Goal: Task Accomplishment & Management: Manage account settings

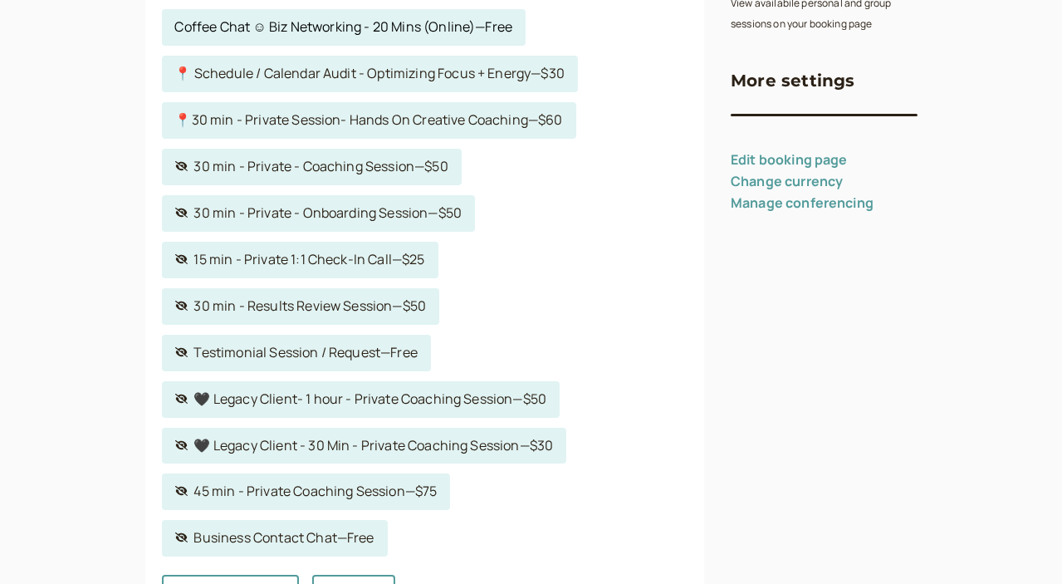
scroll to position [426, 0]
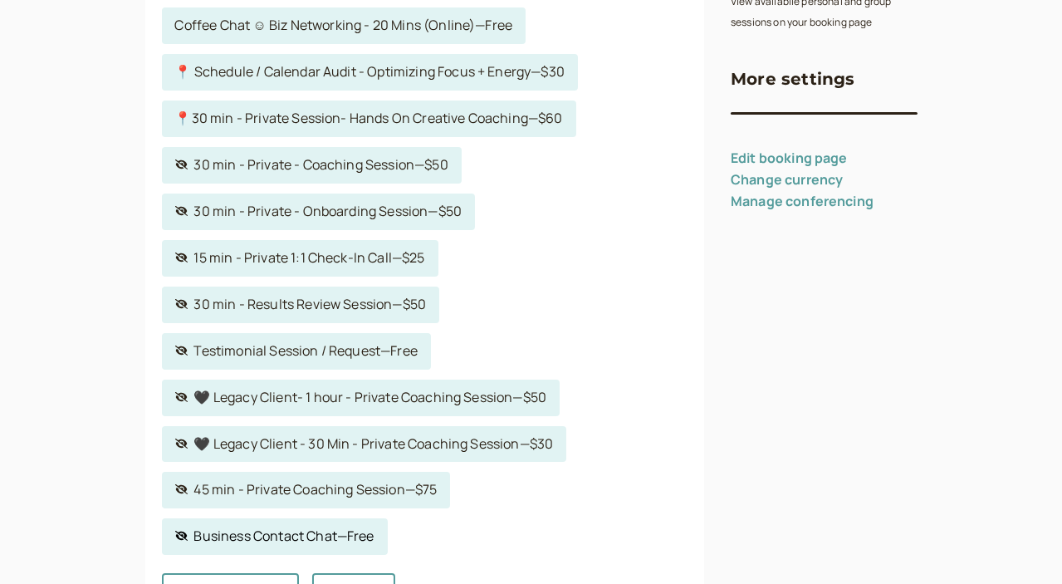
click at [388, 518] on link "Hidden service Business Contact Chat — Free" at bounding box center [275, 536] width 226 height 37
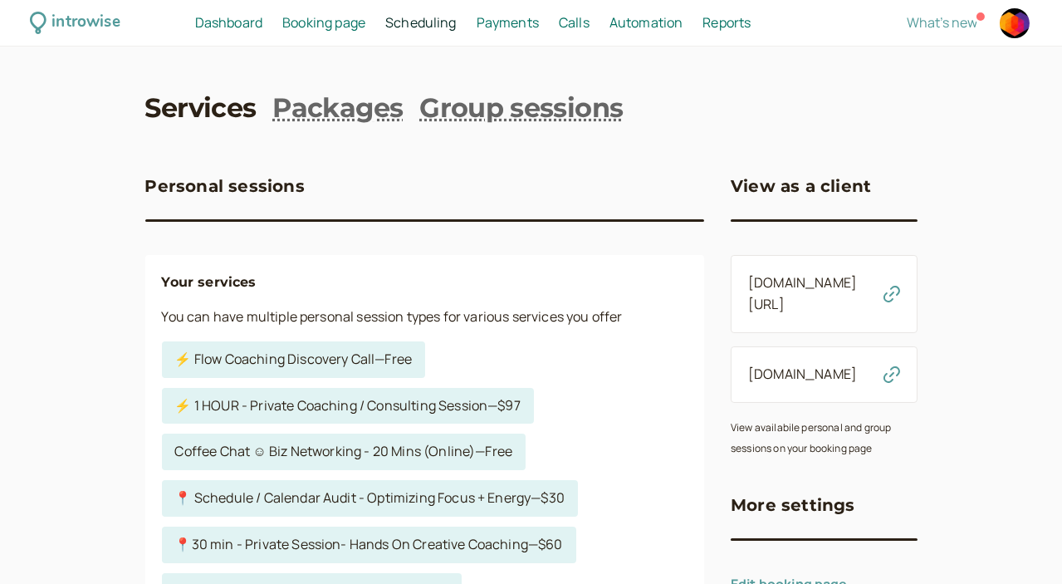
select select "30"
select select "XqRGuzkNbe6Yu3uYytVZ"
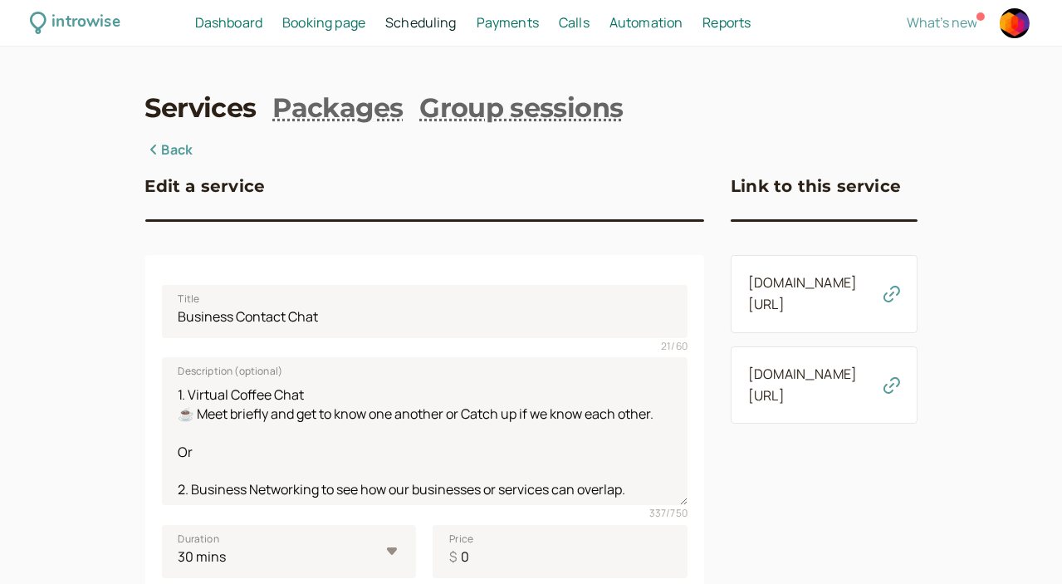
click at [900, 295] on icon "button" at bounding box center [891, 294] width 17 height 17
click at [262, 26] on span "Dashboard" at bounding box center [228, 22] width 67 height 18
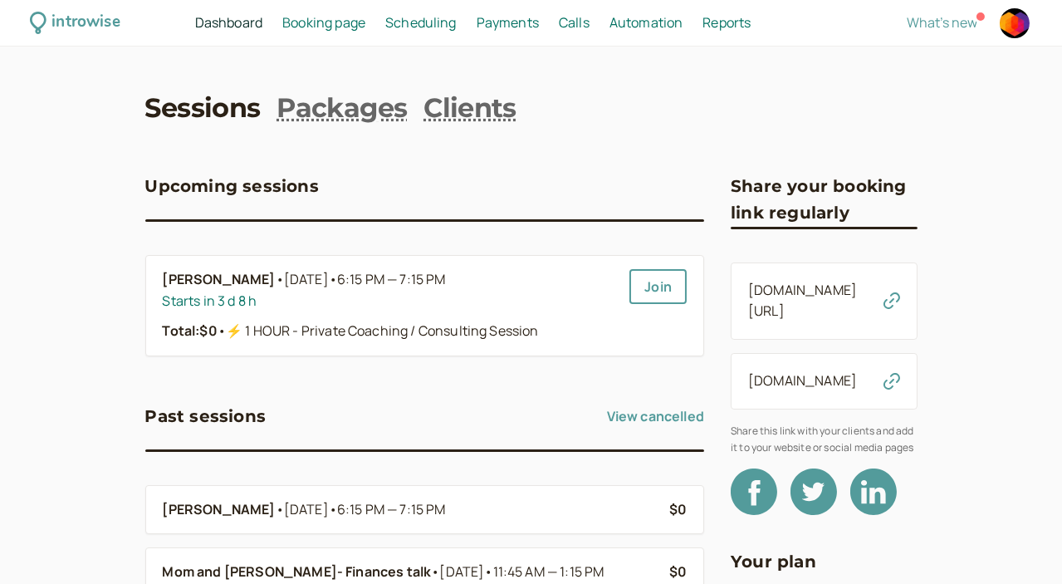
click at [457, 22] on span "Scheduling" at bounding box center [420, 22] width 71 height 18
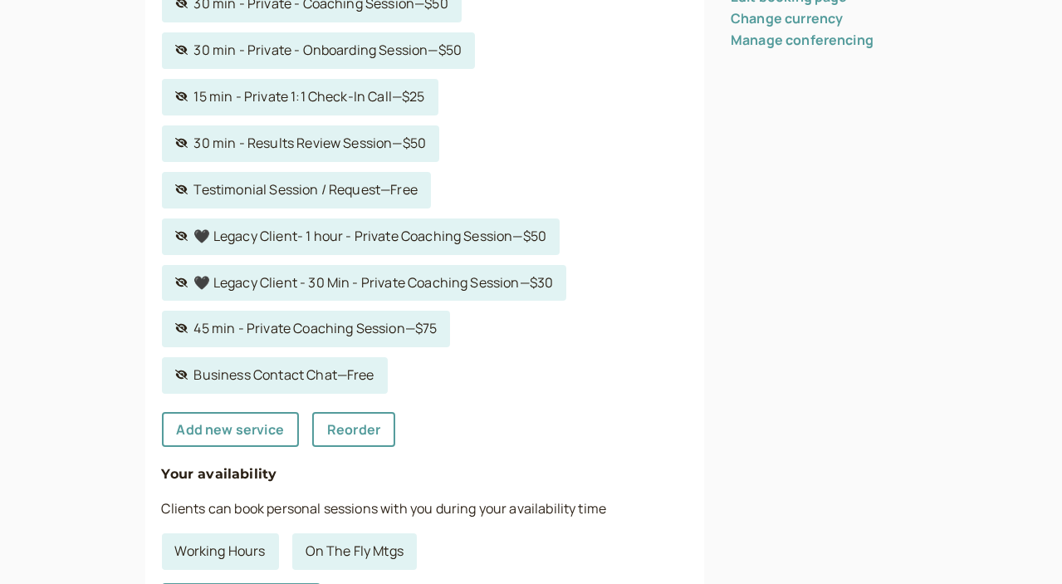
scroll to position [1025, 0]
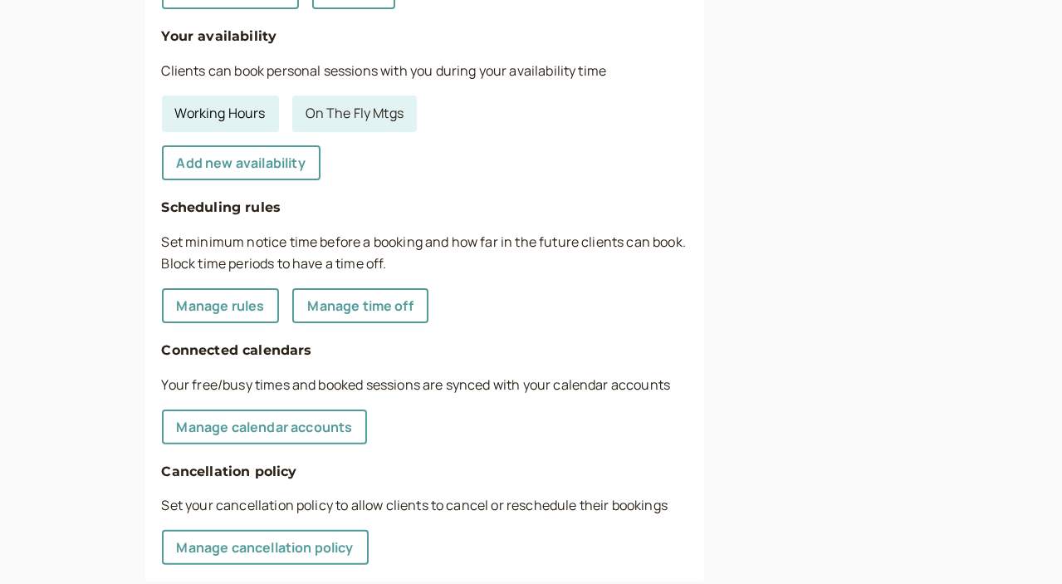
click at [162, 95] on link "Working Hours" at bounding box center [220, 113] width 117 height 37
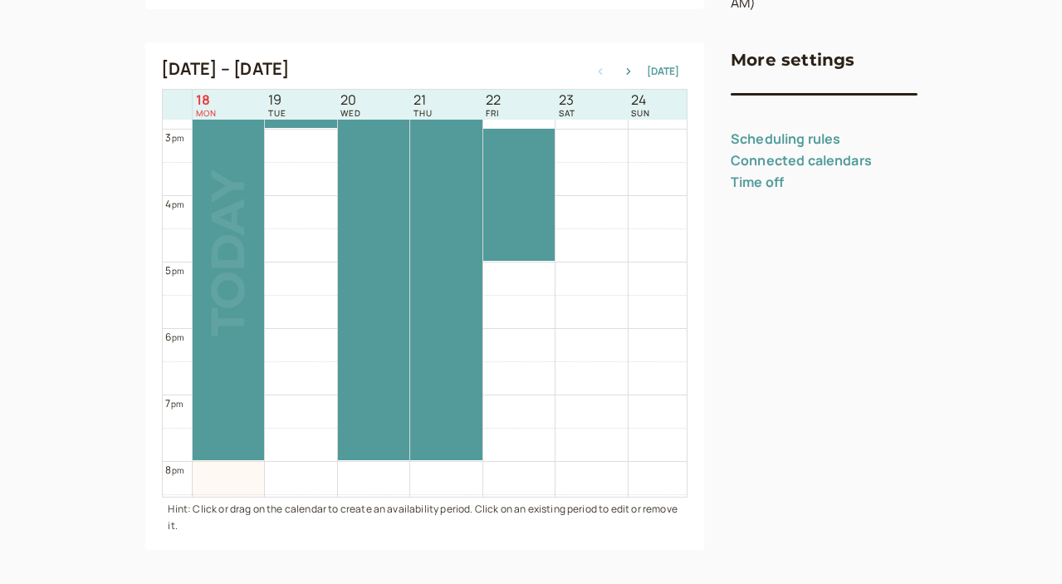
scroll to position [470, 0]
